Goal: Task Accomplishment & Management: Use online tool/utility

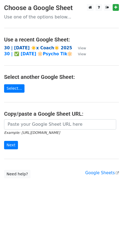
click at [30, 48] on strong "30 | [DATE] ☀️x Coach☀️ 2025" at bounding box center [38, 48] width 68 height 5
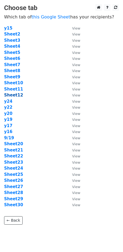
click at [8, 97] on strong "Sheet12" at bounding box center [13, 95] width 19 height 5
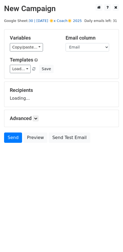
click at [50, 21] on link "30 | [DATE] ☀️x Coach☀️ 2025" at bounding box center [54, 21] width 53 height 4
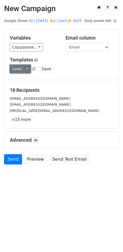
click at [21, 67] on link "Load..." at bounding box center [20, 69] width 21 height 8
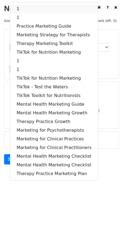
click at [41, 8] on link "1" at bounding box center [54, 9] width 88 height 9
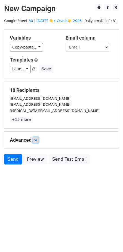
click at [37, 142] on link at bounding box center [36, 140] width 6 height 6
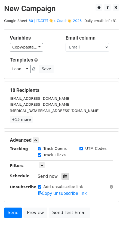
click at [63, 175] on icon at bounding box center [65, 177] width 4 height 4
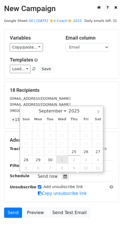
type input "2025-10-01 12:00"
select select "9"
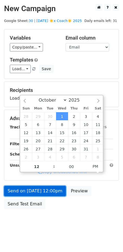
click at [45, 189] on link "Send on Oct 1 at 12:00pm" at bounding box center [35, 191] width 62 height 10
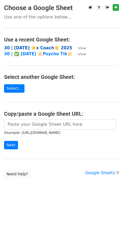
click at [42, 47] on strong "30 | SEP 19 ☀️x Coach☀️ 2025" at bounding box center [38, 48] width 68 height 5
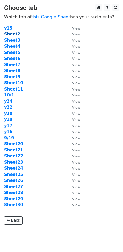
click at [11, 35] on strong "Sheet2" at bounding box center [12, 34] width 16 height 5
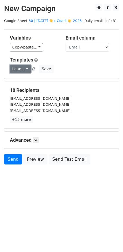
click at [18, 69] on link "Load..." at bounding box center [20, 69] width 21 height 8
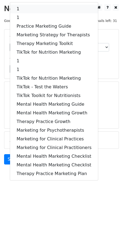
click at [40, 7] on link "1" at bounding box center [54, 9] width 88 height 9
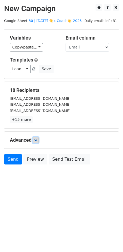
click at [37, 139] on icon at bounding box center [35, 140] width 3 height 3
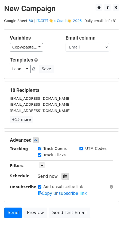
click at [64, 179] on div at bounding box center [64, 176] width 7 height 7
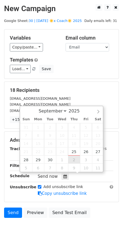
type input "[DATE] 12:00"
select select "9"
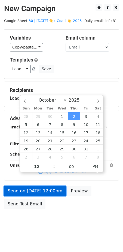
click at [51, 189] on link "Send on Oct 2 at 12:00pm" at bounding box center [35, 191] width 62 height 10
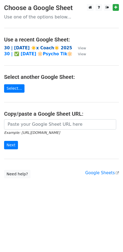
click at [40, 49] on strong "30 | [DATE] ☀️x Coach☀️ 2025" at bounding box center [38, 48] width 68 height 5
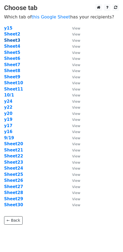
click at [13, 39] on strong "Sheet3" at bounding box center [12, 40] width 16 height 5
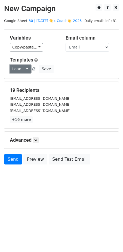
click at [20, 69] on link "Load..." at bounding box center [20, 69] width 21 height 8
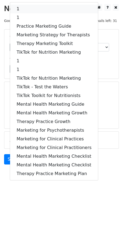
click at [35, 12] on link "1" at bounding box center [54, 9] width 88 height 9
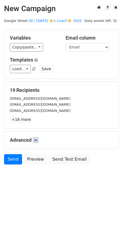
click at [36, 137] on div "Advanced Tracking Track Opens UTM Codes Track Clicks Filters Only include sprea…" at bounding box center [61, 140] width 114 height 17
click at [37, 141] on icon at bounding box center [35, 140] width 3 height 3
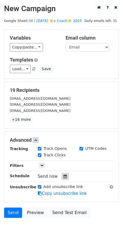
click at [63, 176] on icon at bounding box center [65, 177] width 4 height 4
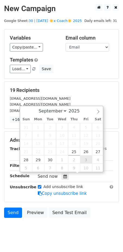
type input "2025-10-03 12:00"
select select "9"
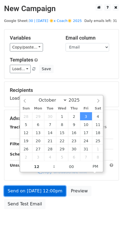
click at [45, 194] on link "Send on Oct 3 at 12:00pm" at bounding box center [35, 191] width 62 height 10
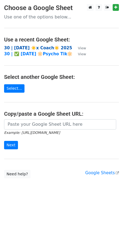
click at [33, 47] on strong "30 | [DATE] ☀️x Coach☀️ 2025" at bounding box center [38, 48] width 68 height 5
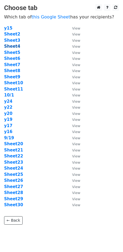
click at [15, 47] on strong "Sheet4" at bounding box center [12, 46] width 16 height 5
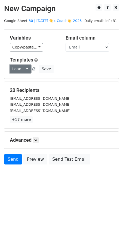
click at [23, 68] on link "Load..." at bounding box center [20, 69] width 21 height 8
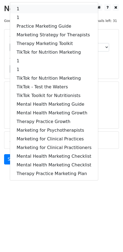
click at [39, 10] on link "1" at bounding box center [54, 9] width 88 height 9
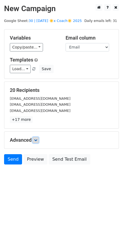
click at [36, 141] on icon at bounding box center [35, 140] width 3 height 3
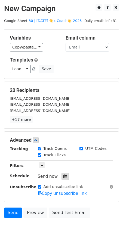
click at [64, 176] on icon at bounding box center [65, 177] width 4 height 4
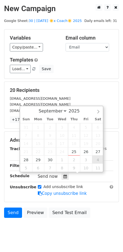
type input "[DATE] 12:00"
select select "9"
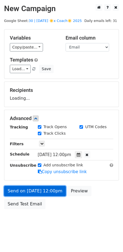
click at [41, 188] on link "Send on [DATE] 12:00pm" at bounding box center [35, 191] width 62 height 10
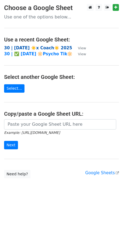
click at [32, 49] on strong "30 | [DATE] ☀️x Coach☀️ 2025" at bounding box center [38, 48] width 68 height 5
